Goal: Transaction & Acquisition: Purchase product/service

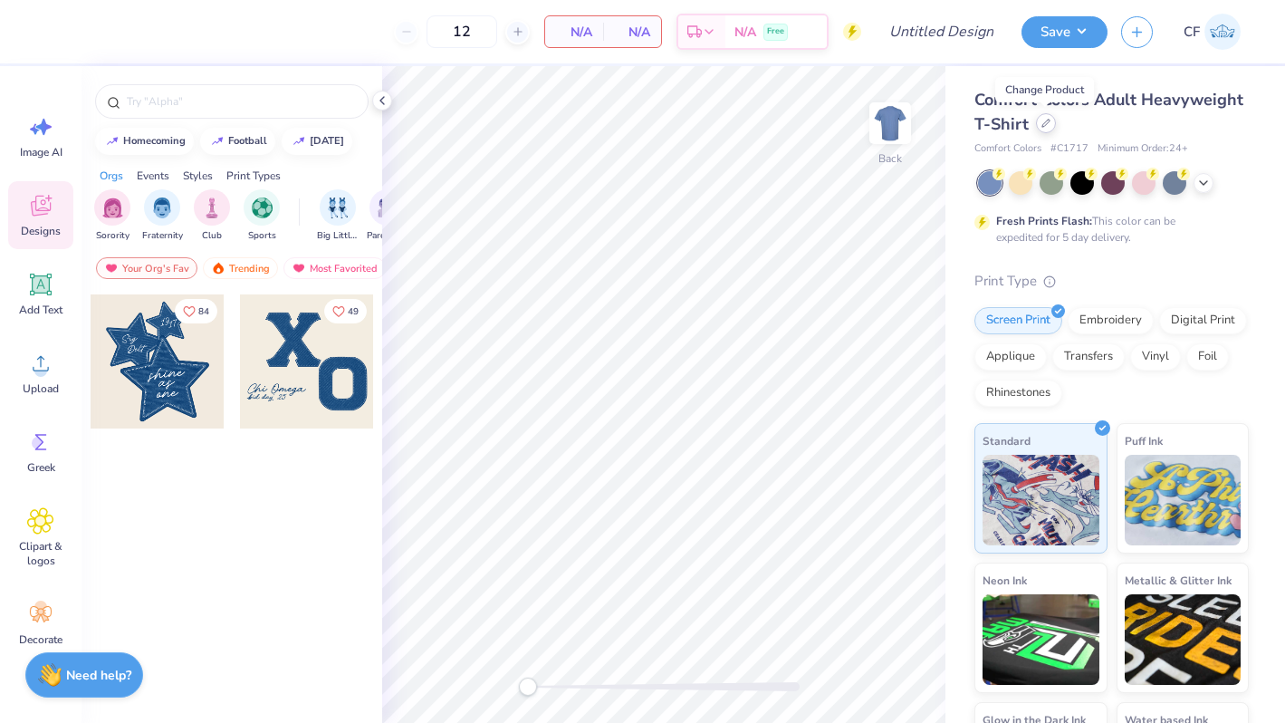
click at [1048, 130] on div at bounding box center [1046, 123] width 20 height 20
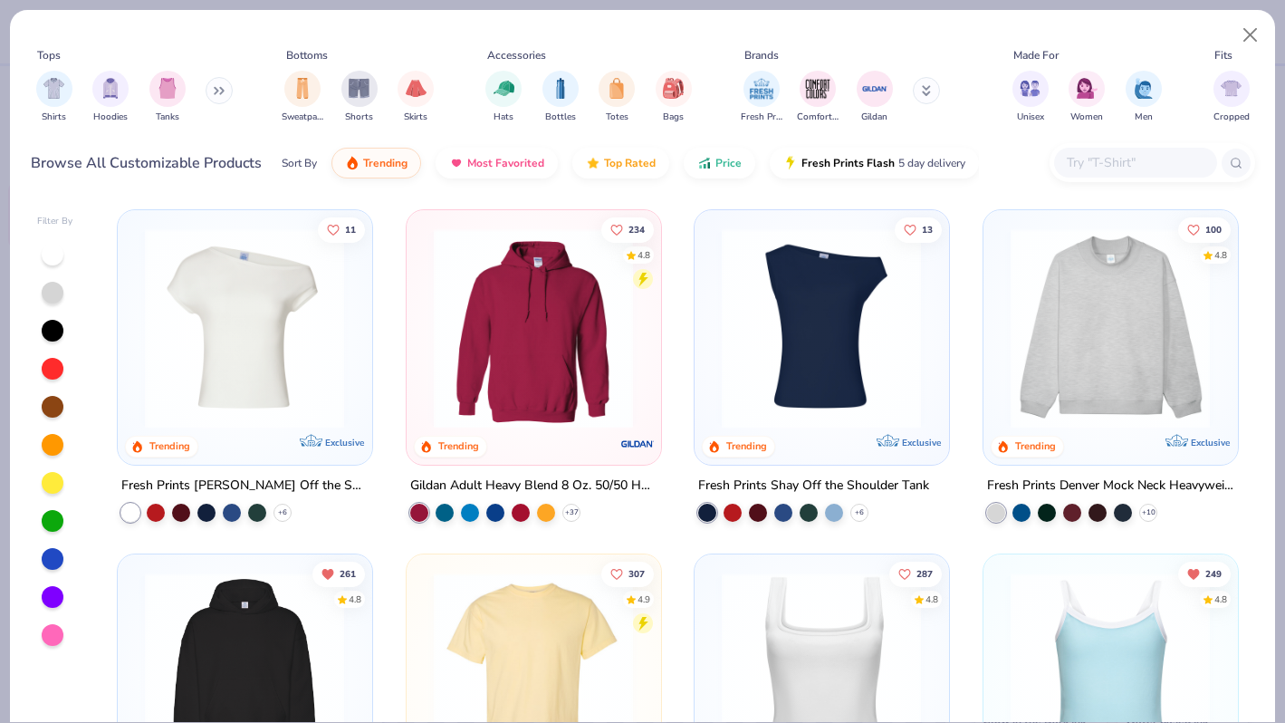
click at [1131, 175] on div at bounding box center [1135, 163] width 163 height 30
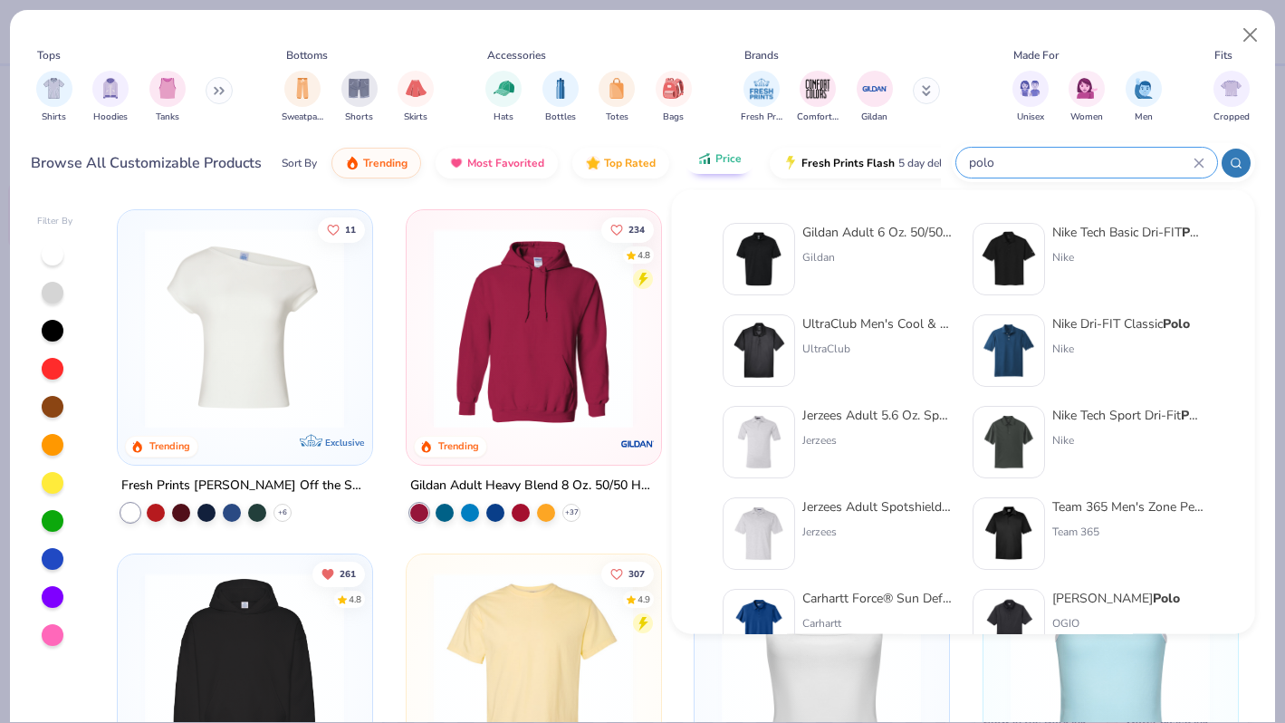
type input "polo"
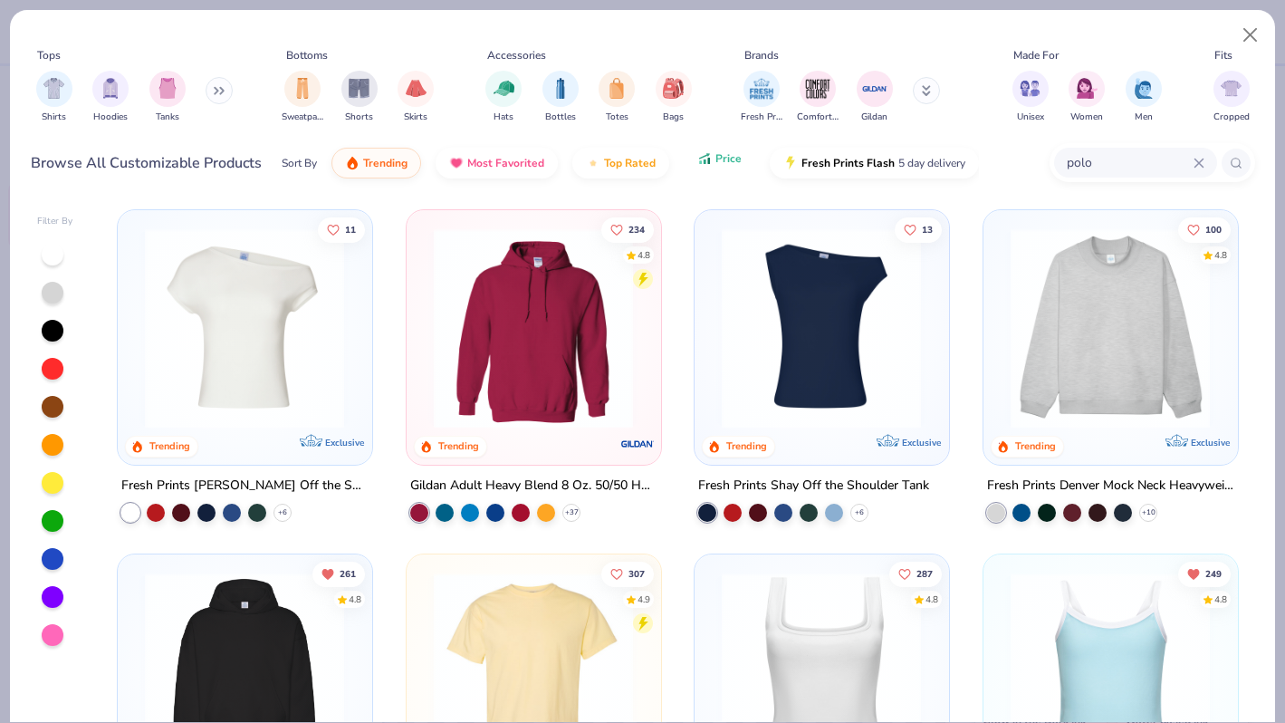
click at [717, 168] on button "Price" at bounding box center [720, 158] width 72 height 31
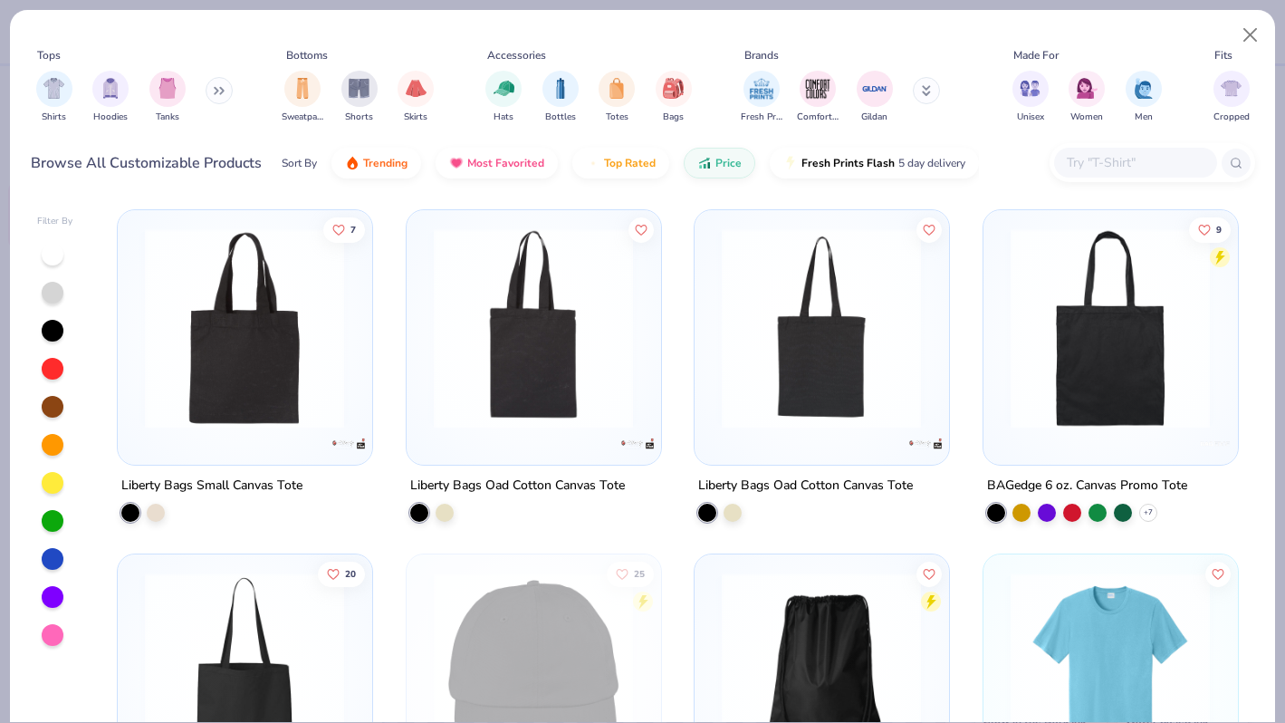
click at [1090, 161] on input "text" at bounding box center [1134, 162] width 139 height 21
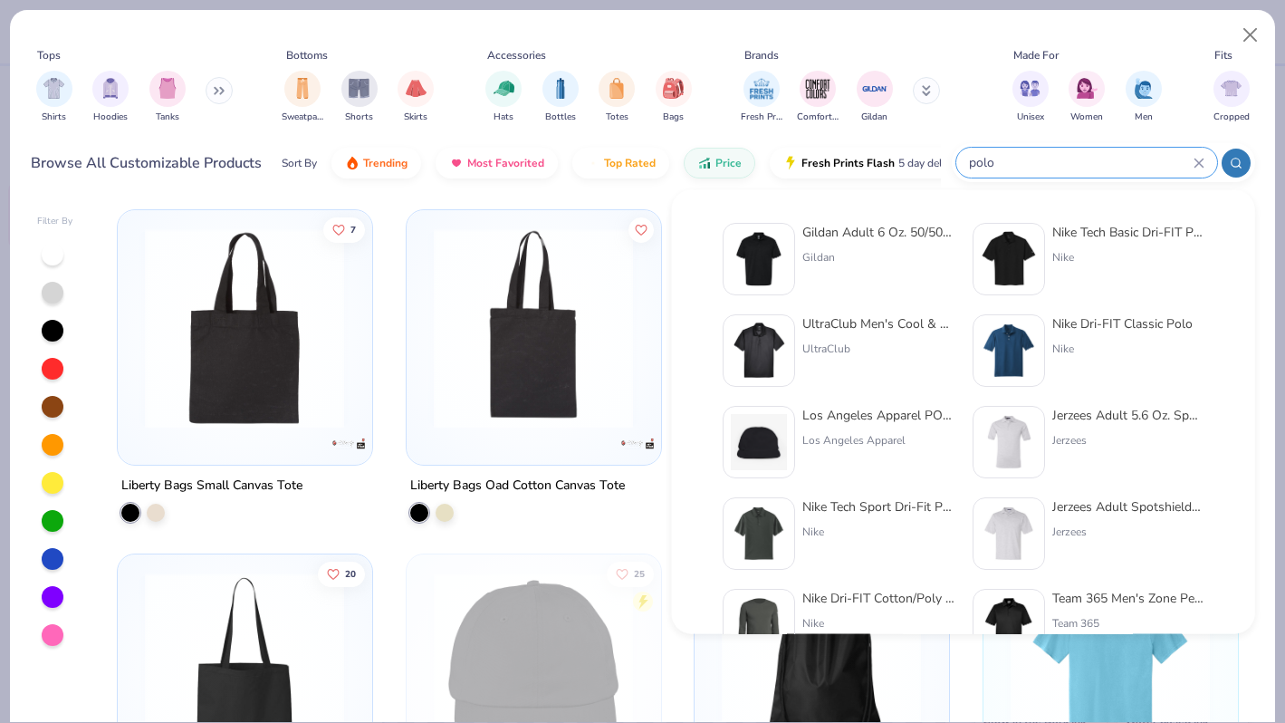
type input "polo"
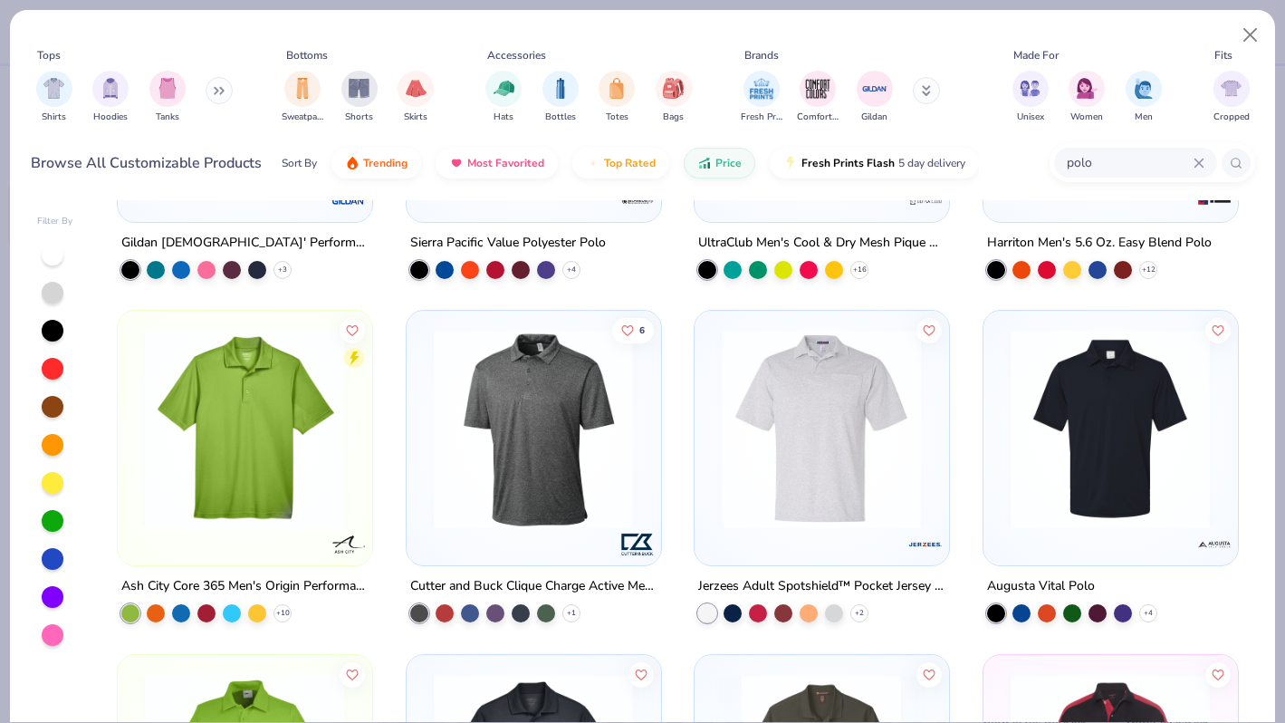
scroll to position [600, 0]
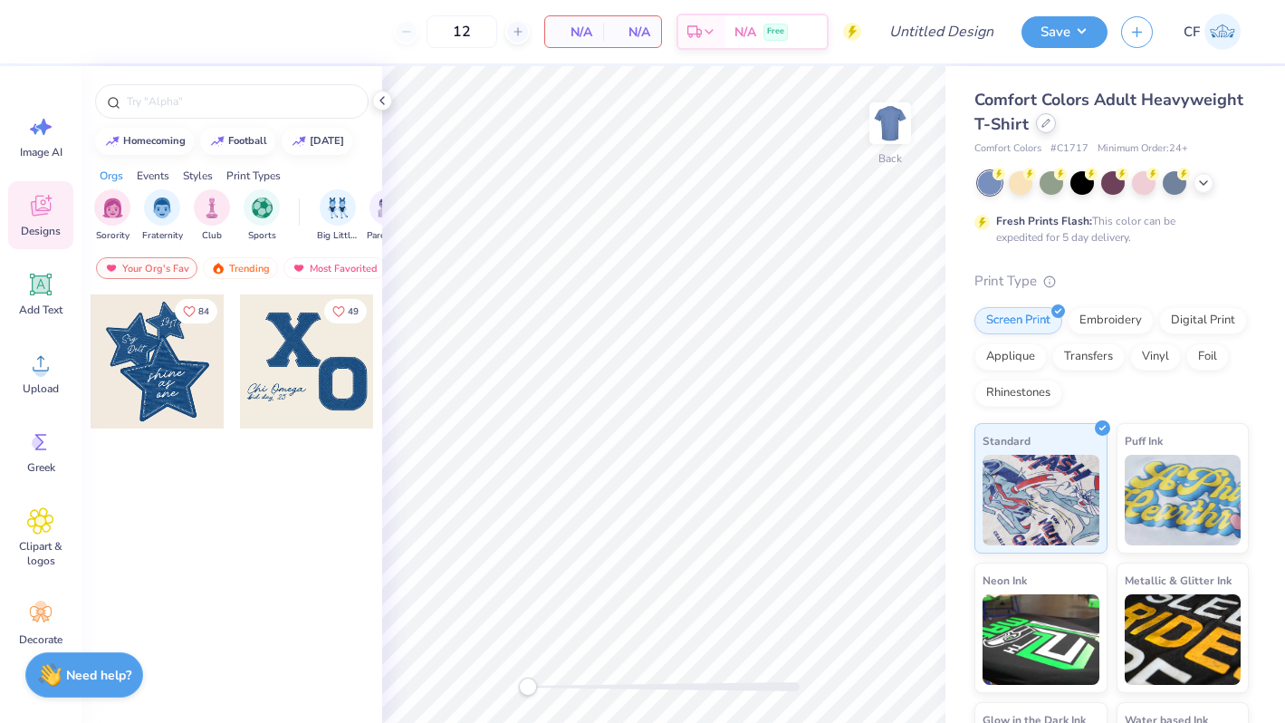
click at [1051, 128] on div at bounding box center [1046, 123] width 20 height 20
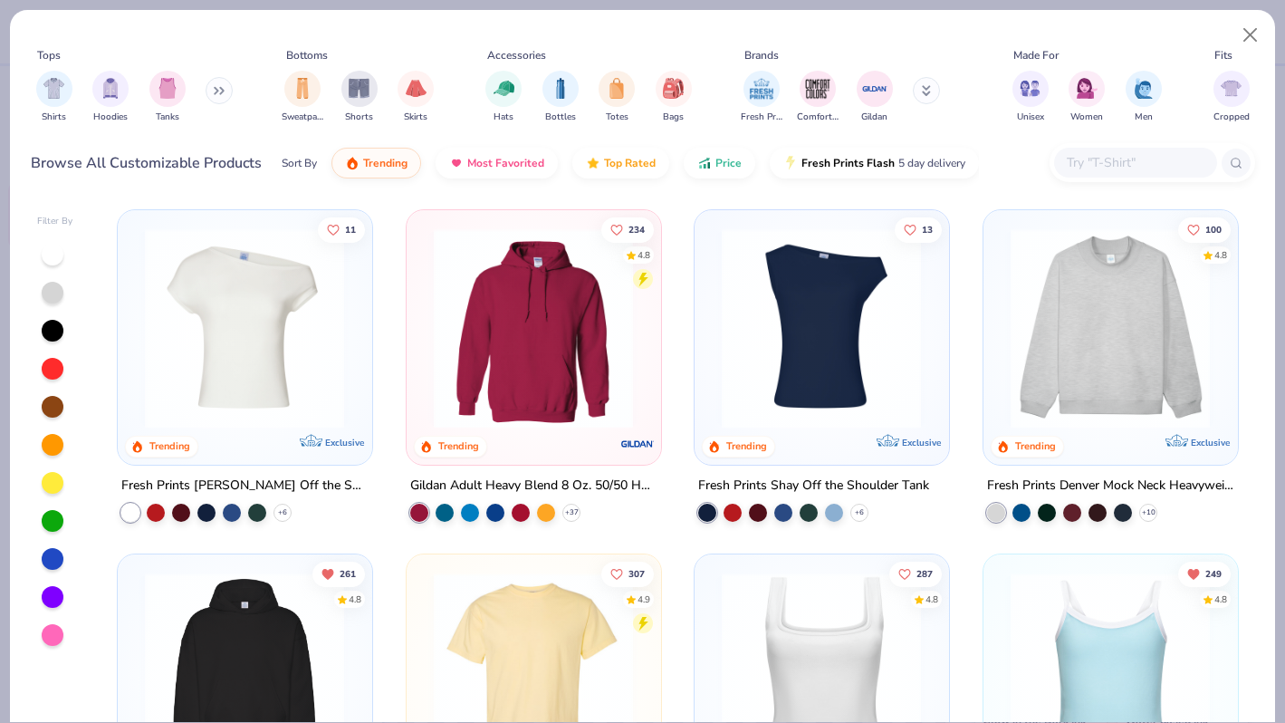
click at [1046, 157] on div "Browse All Customizable Products Sort By Trending Most Favorited Top Rated Pric…" at bounding box center [643, 163] width 1224 height 51
click at [1088, 157] on input "text" at bounding box center [1134, 162] width 139 height 21
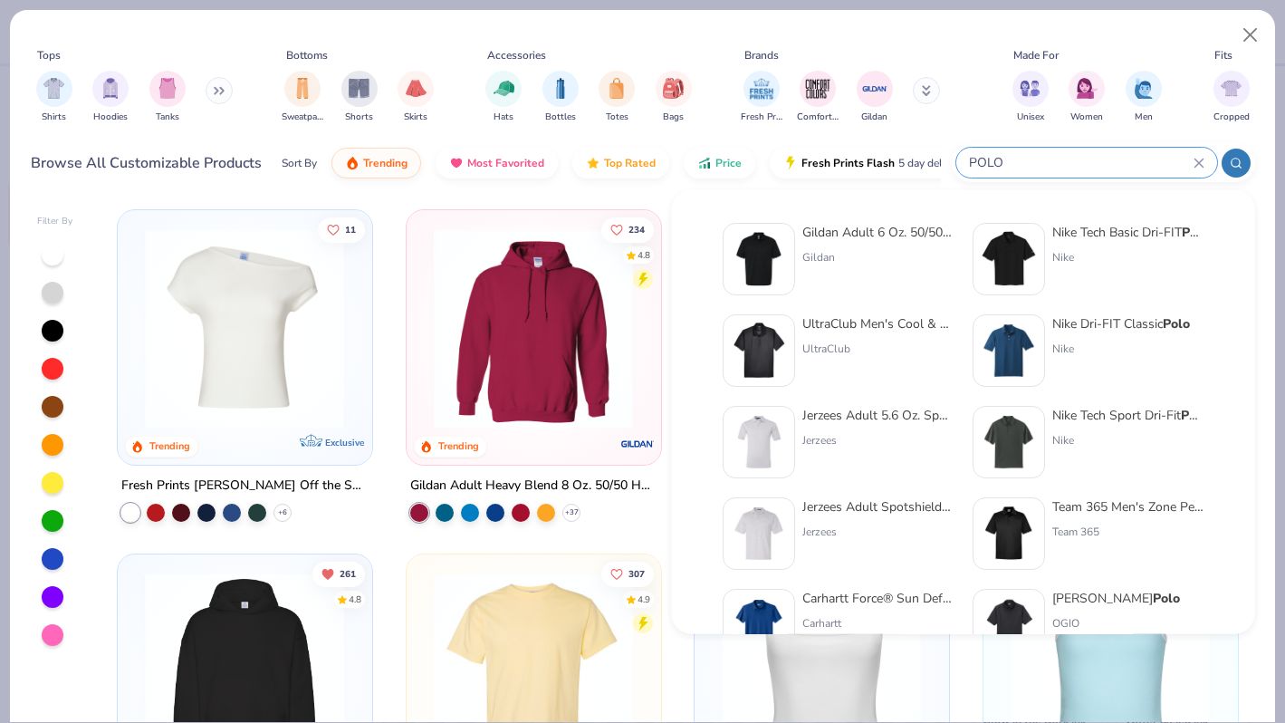
type input "POLO"
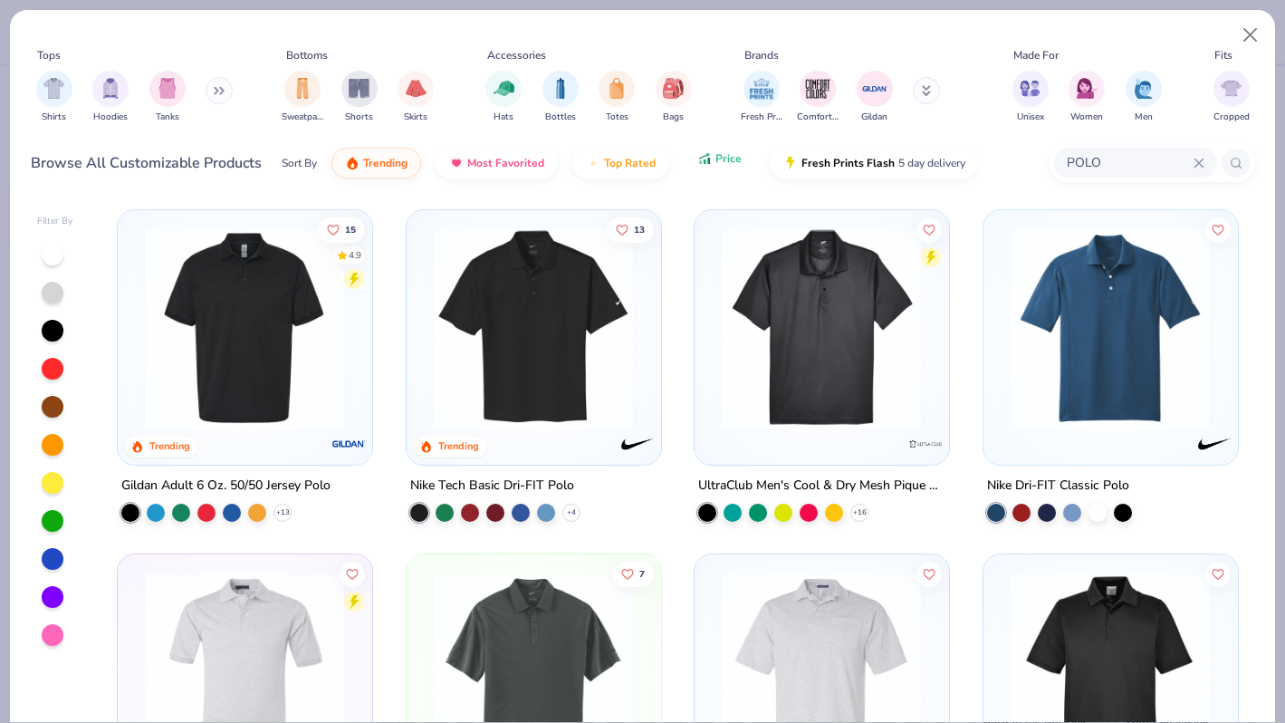
click at [735, 166] on button "Price" at bounding box center [720, 158] width 72 height 31
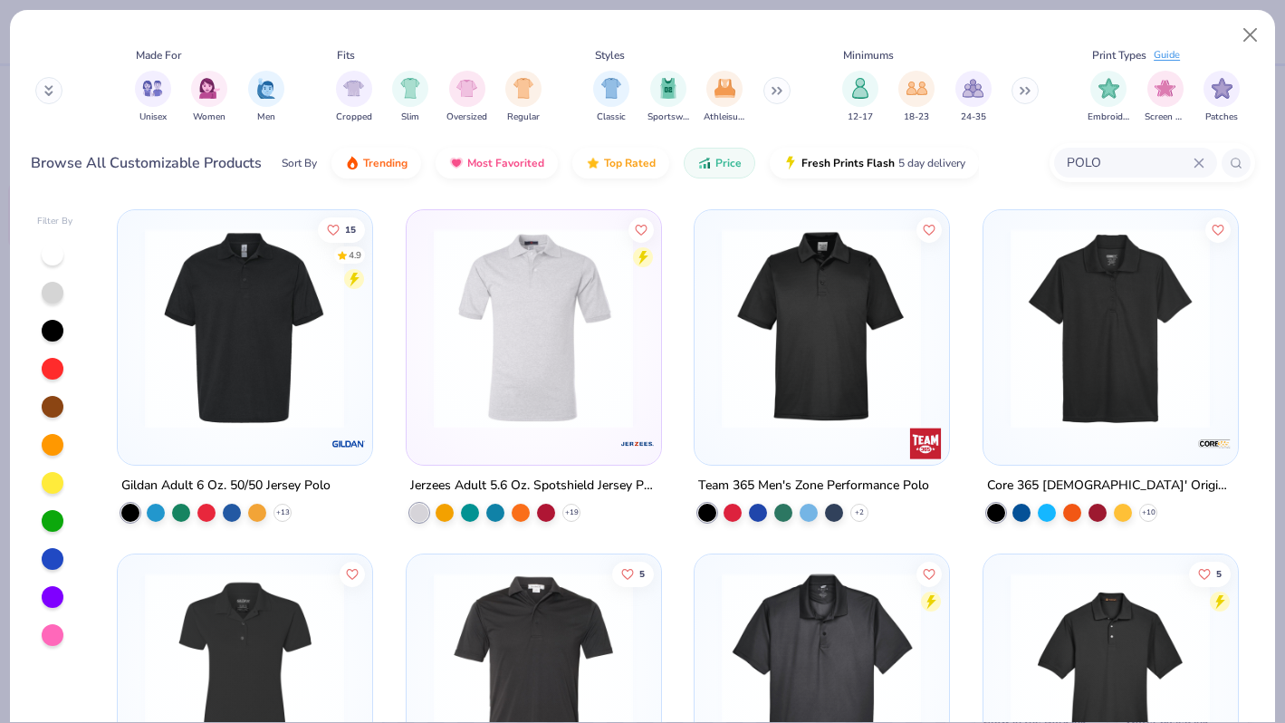
scroll to position [0, 916]
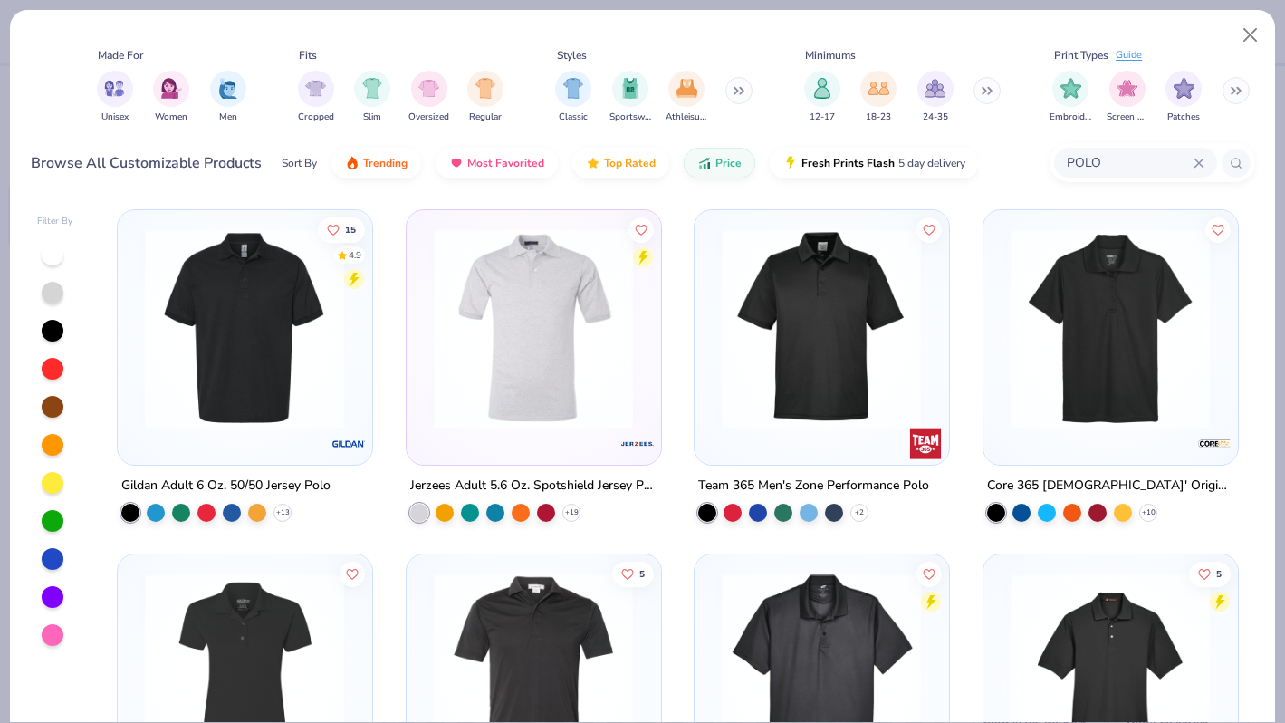
click at [734, 90] on button at bounding box center [738, 90] width 27 height 27
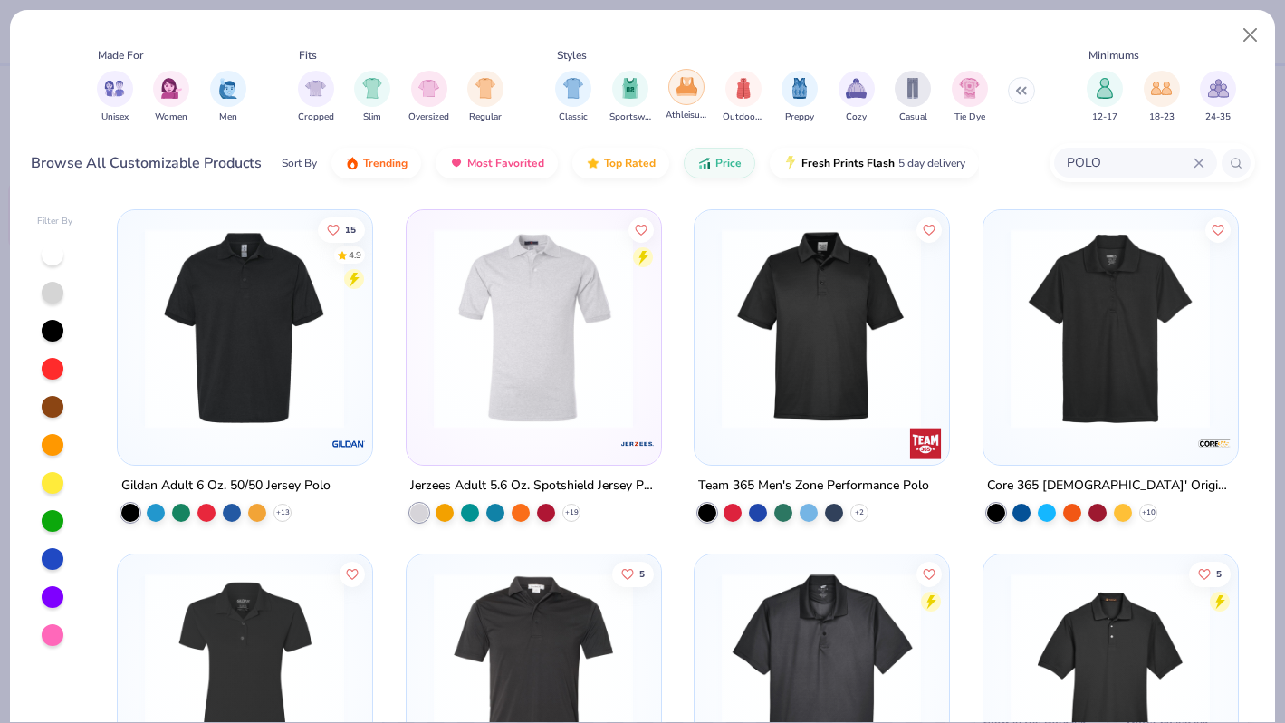
click at [699, 82] on div "filter for Athleisure" at bounding box center [686, 87] width 36 height 36
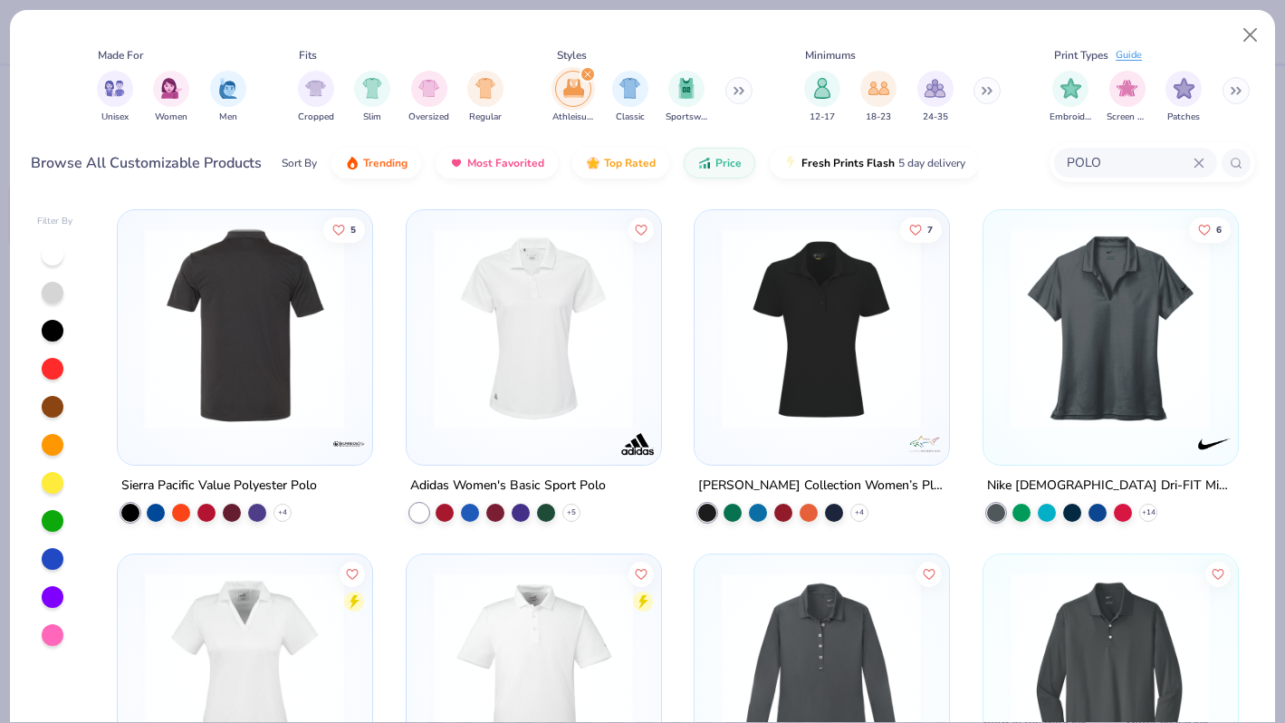
click at [275, 322] on img at bounding box center [244, 328] width 217 height 200
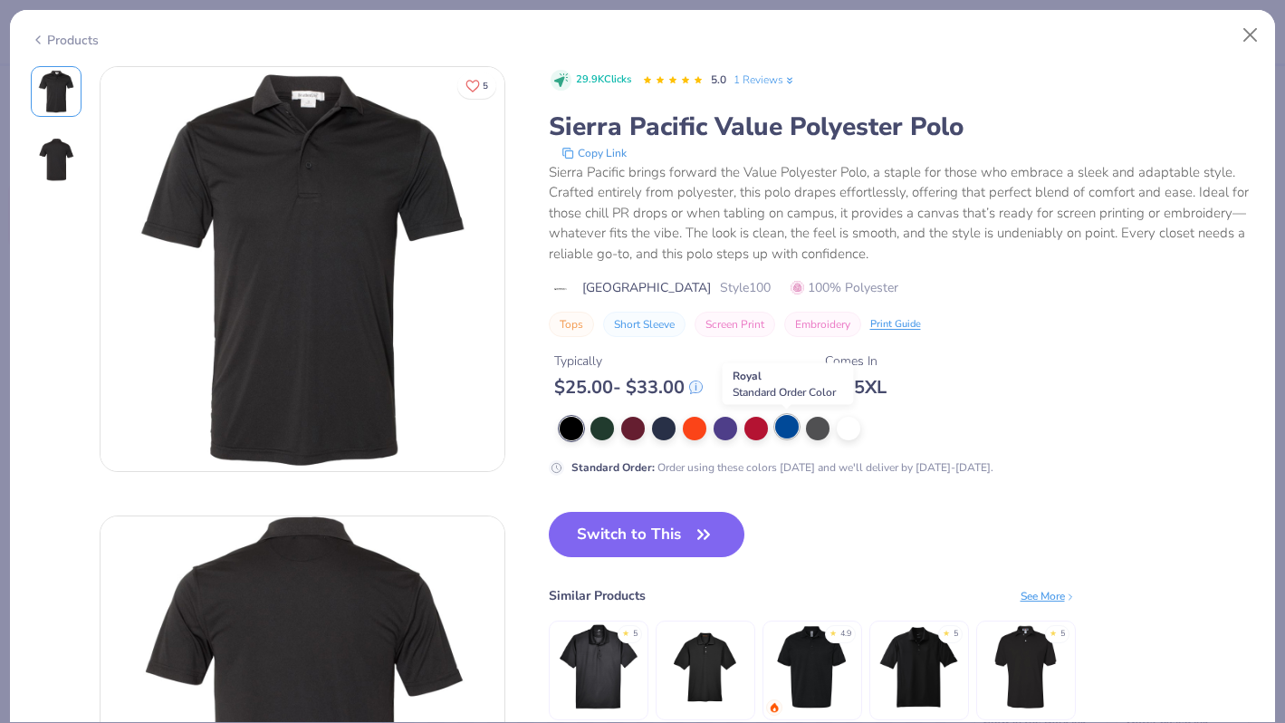
click at [784, 427] on div at bounding box center [787, 427] width 24 height 24
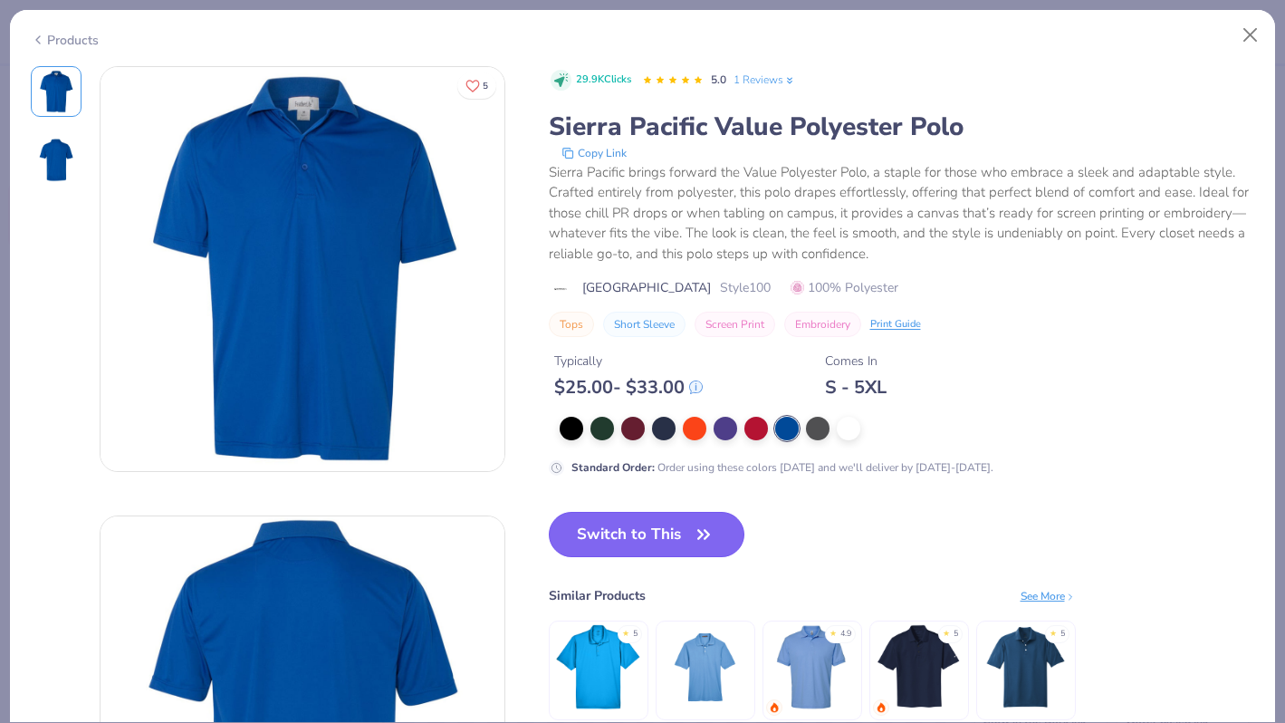
click at [655, 529] on button "Switch to This" at bounding box center [647, 534] width 197 height 45
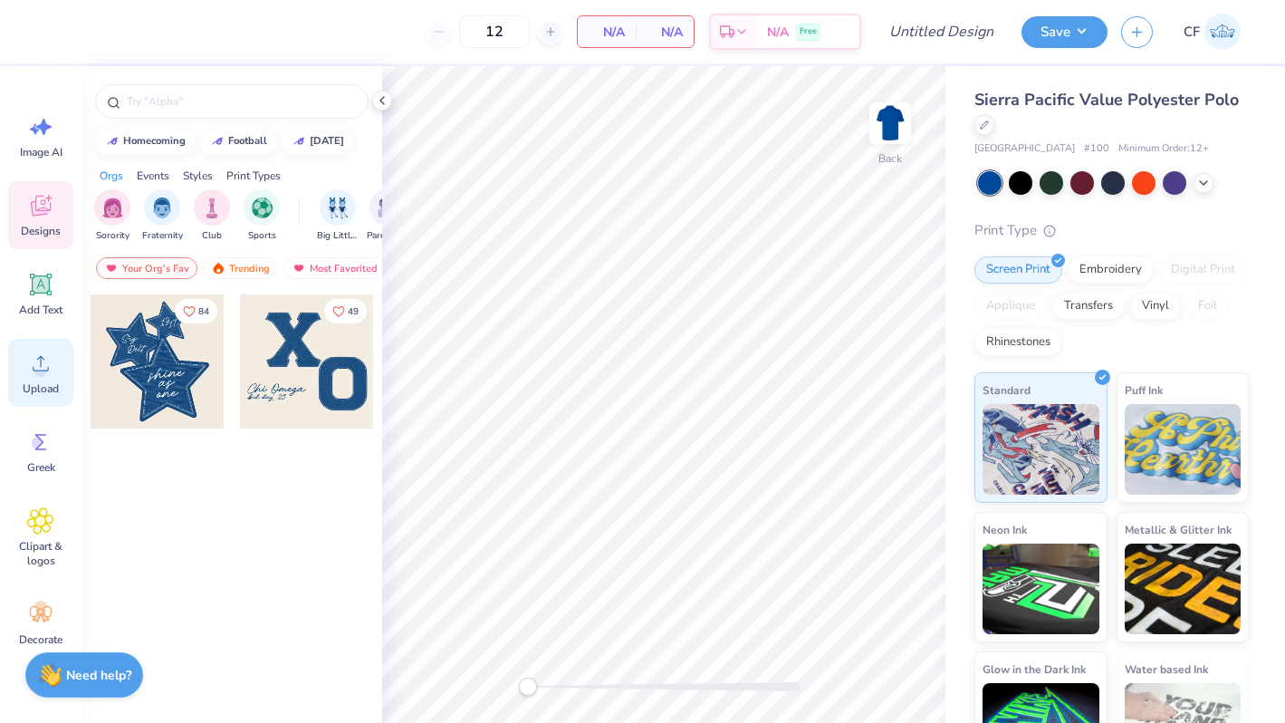
click at [50, 356] on icon at bounding box center [40, 363] width 27 height 27
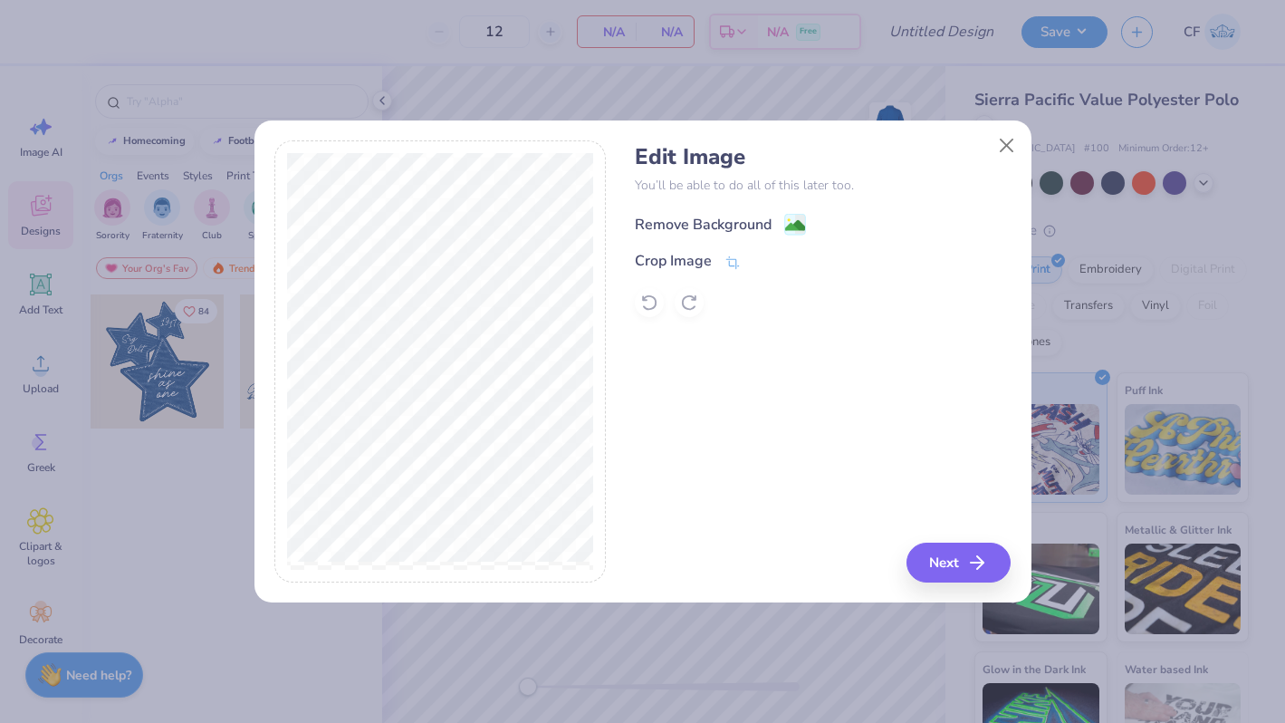
click at [738, 225] on div "Remove Background" at bounding box center [703, 225] width 137 height 22
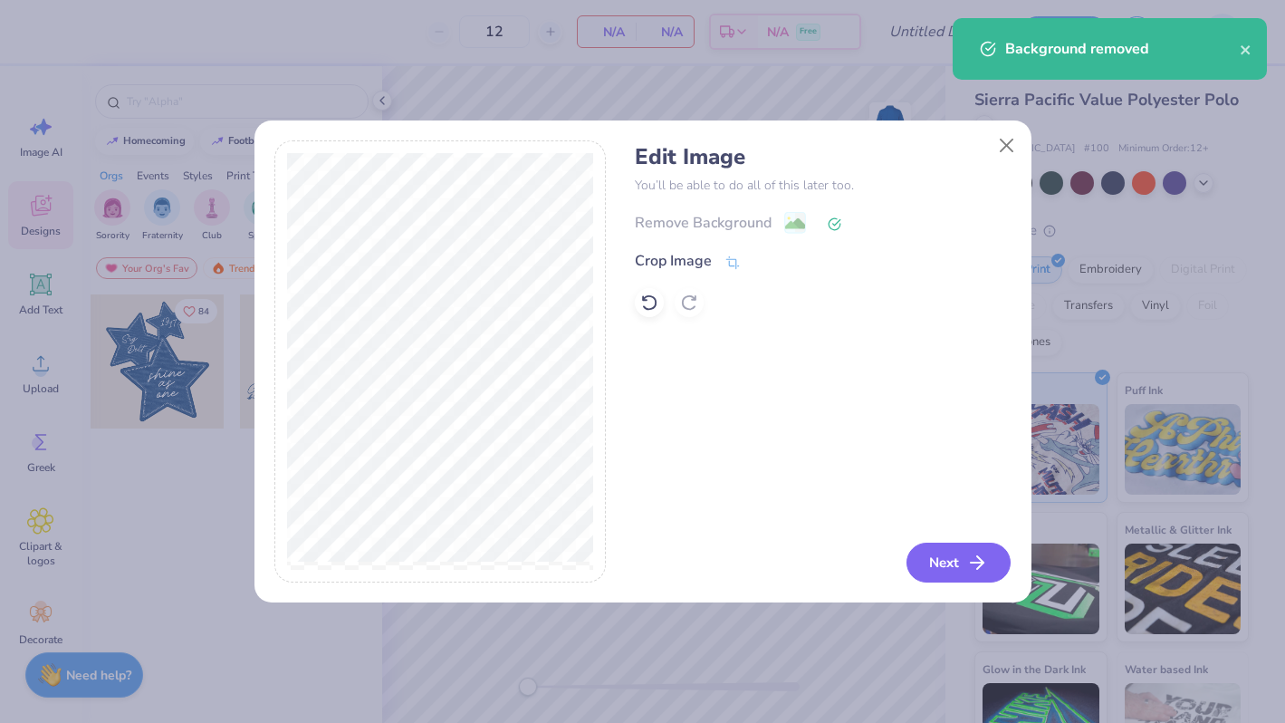
click at [980, 555] on icon "button" at bounding box center [977, 563] width 22 height 22
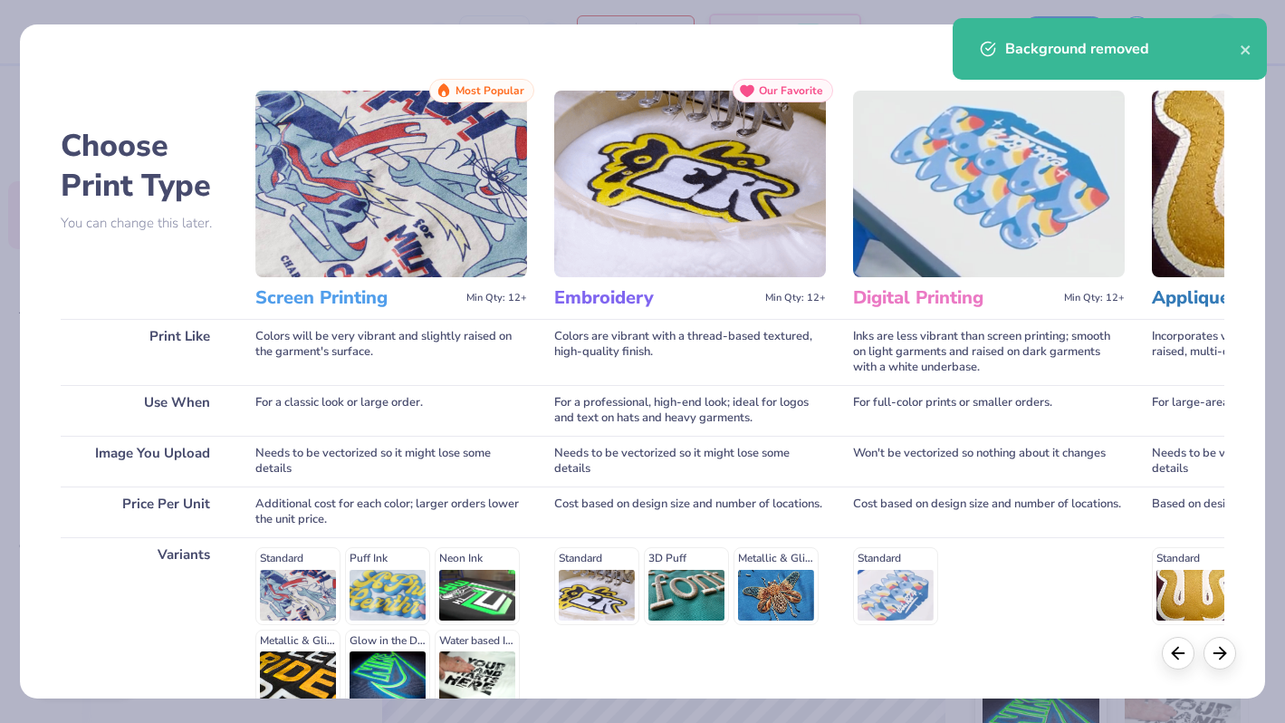
scroll to position [180, 0]
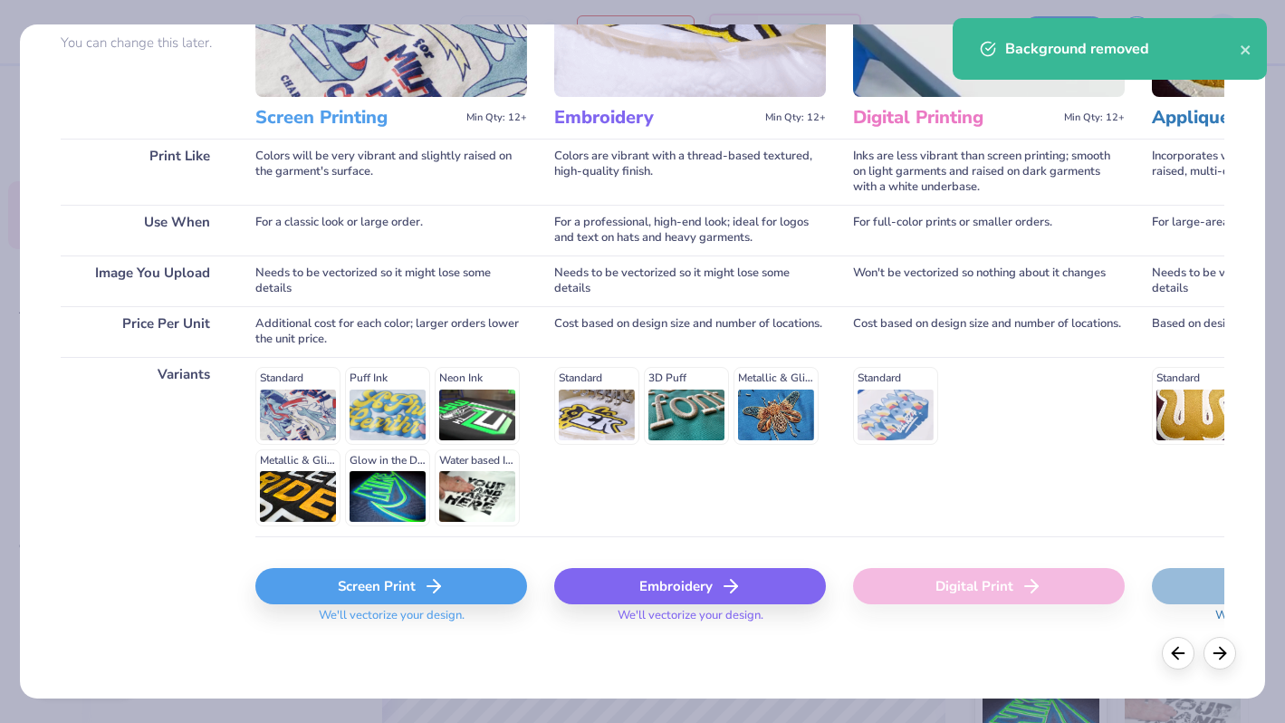
click at [398, 598] on div "Screen Print" at bounding box center [391, 586] width 272 height 36
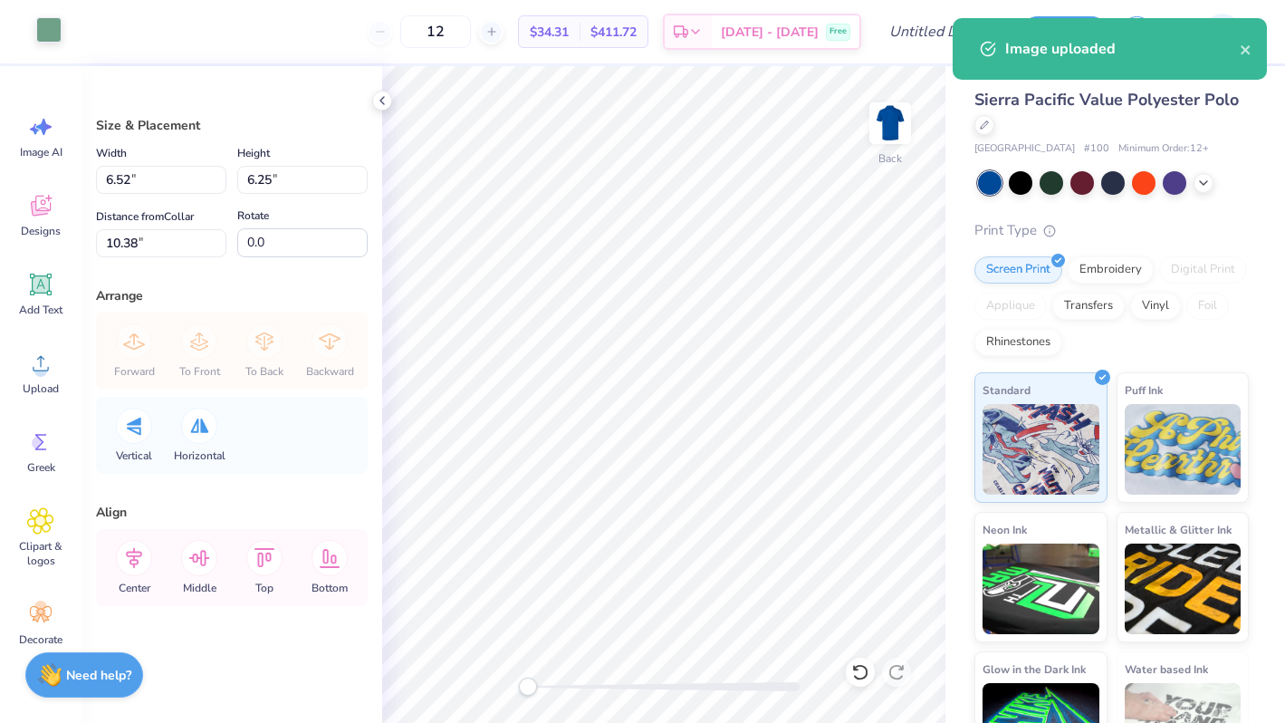
click at [37, 34] on div at bounding box center [48, 29] width 25 height 25
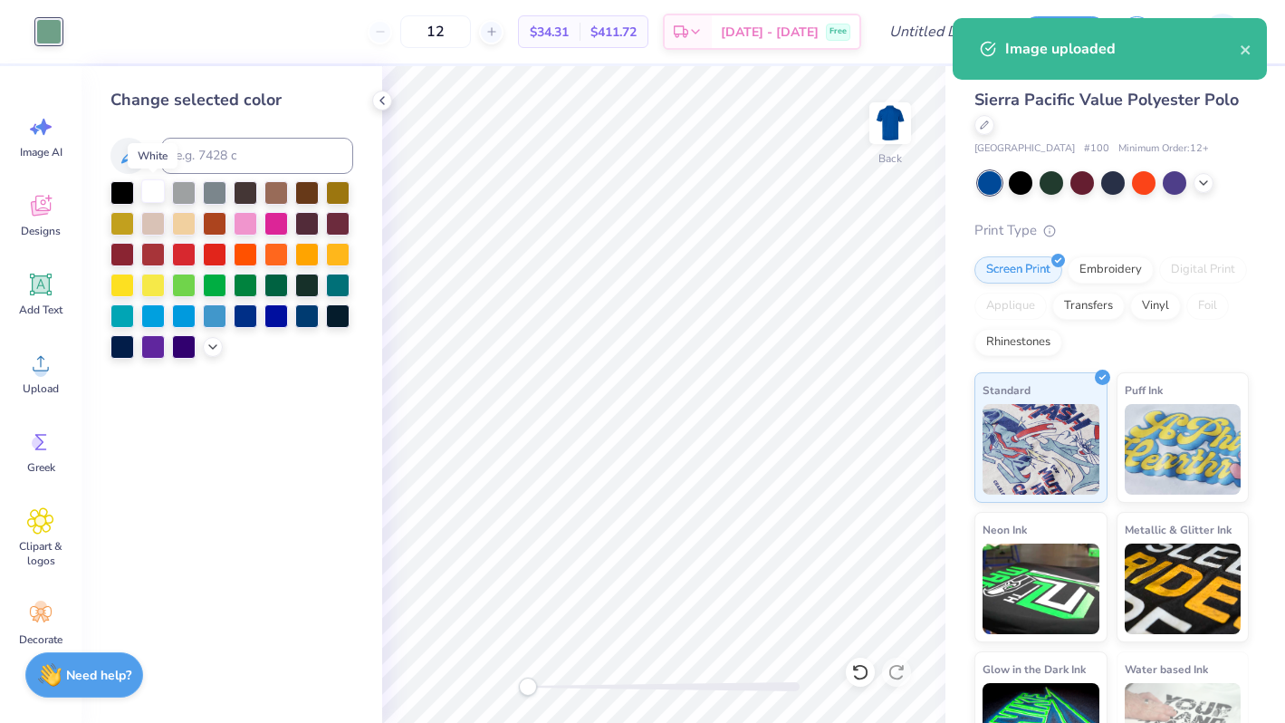
click at [147, 189] on div at bounding box center [153, 191] width 24 height 24
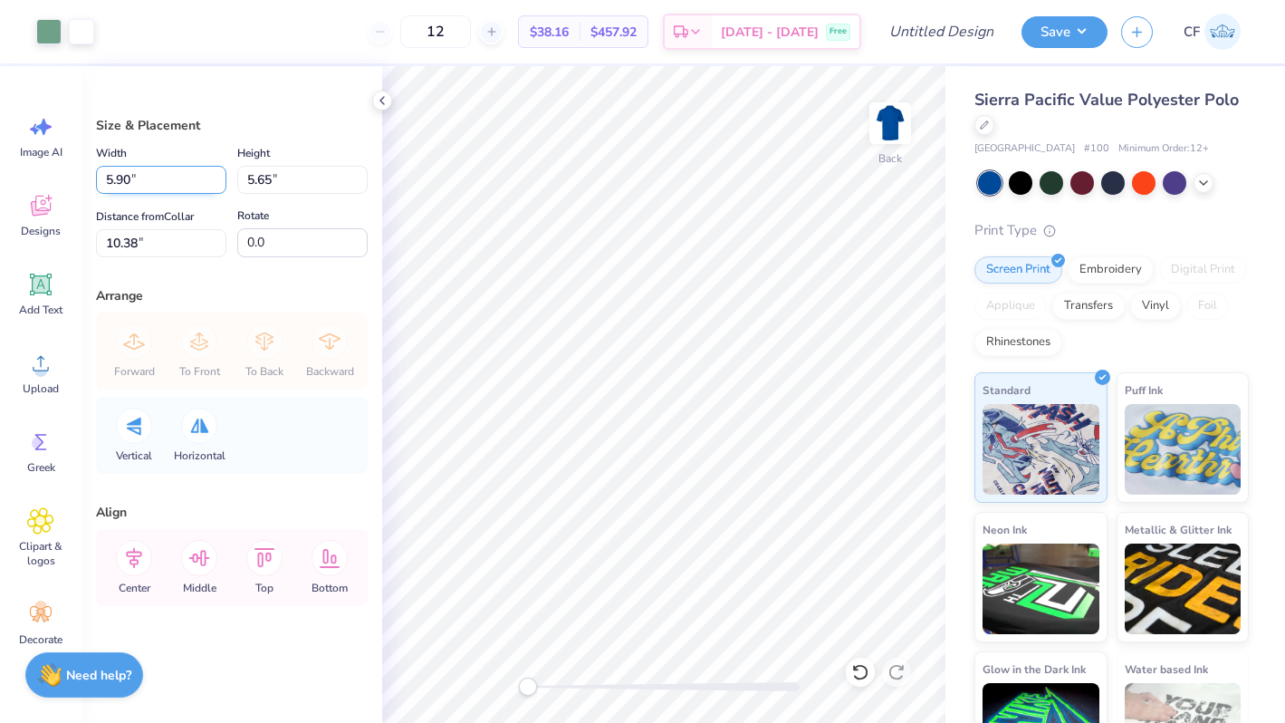
click at [144, 172] on input "5.90" at bounding box center [161, 180] width 130 height 28
type input "5.90"
type input "5.66"
type input "10.37"
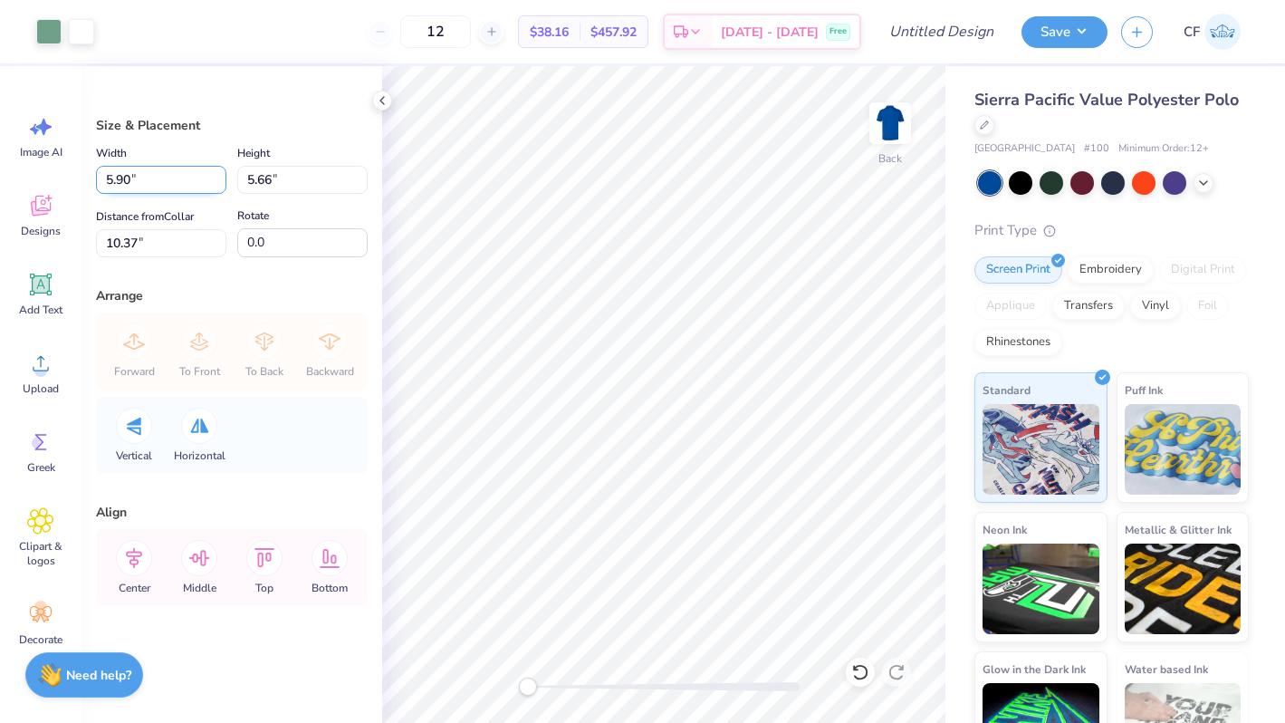
click at [132, 180] on input "5.90" at bounding box center [161, 180] width 130 height 28
click at [127, 179] on input "5.90" at bounding box center [161, 180] width 130 height 28
type input "3.00"
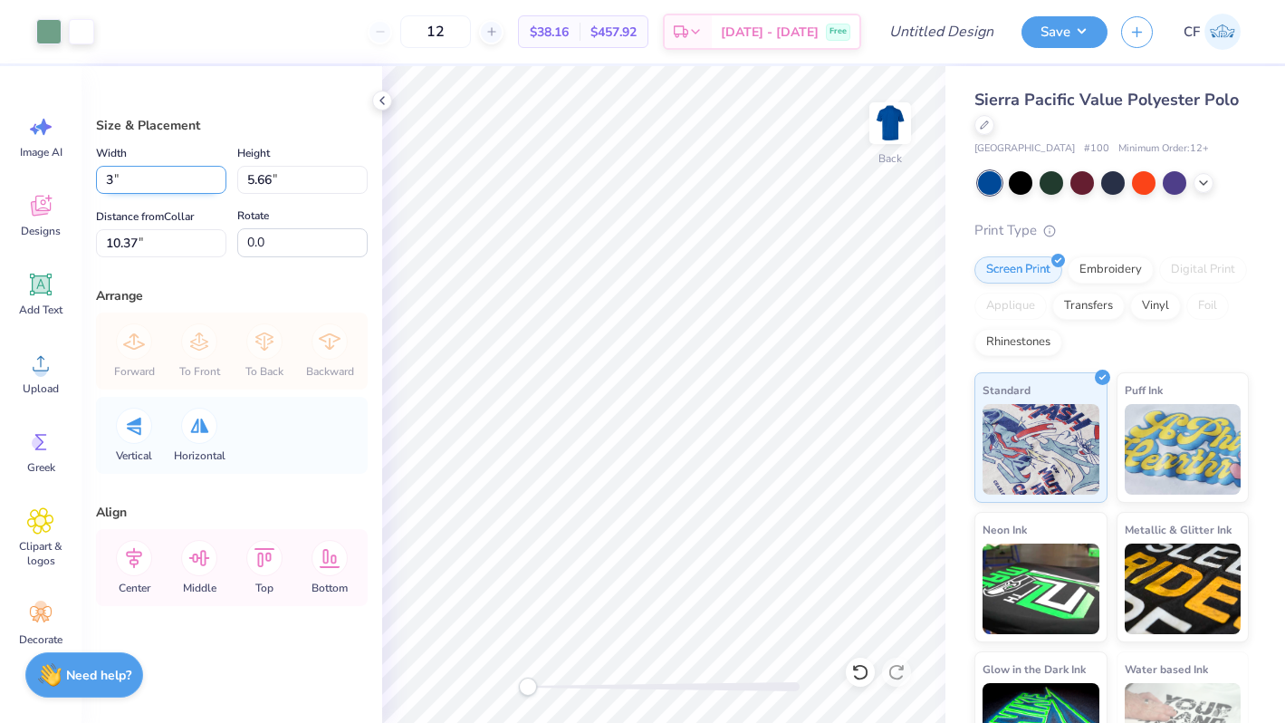
type input "2.88"
type input "11.77"
